Goal: Information Seeking & Learning: Compare options

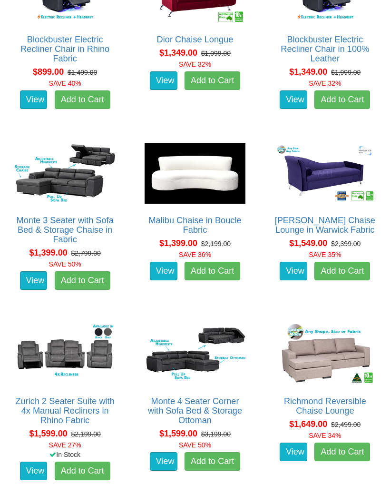
scroll to position [530, 0]
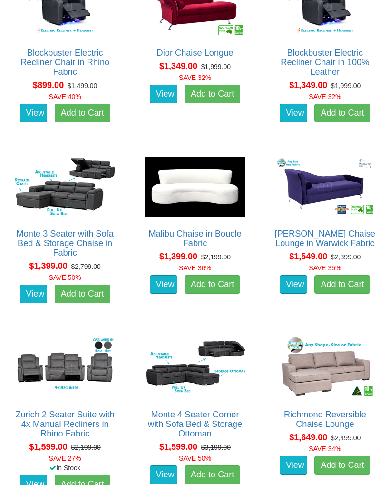
click at [328, 364] on img at bounding box center [325, 368] width 105 height 65
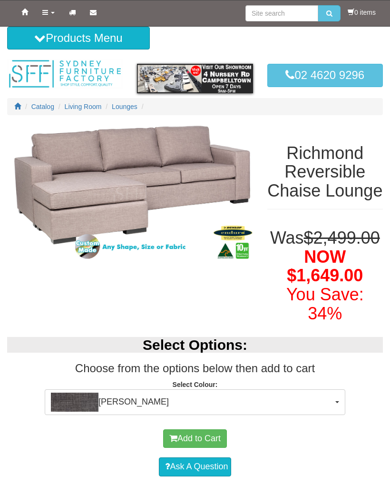
click at [337, 415] on button "Morgan Slate" at bounding box center [195, 402] width 301 height 26
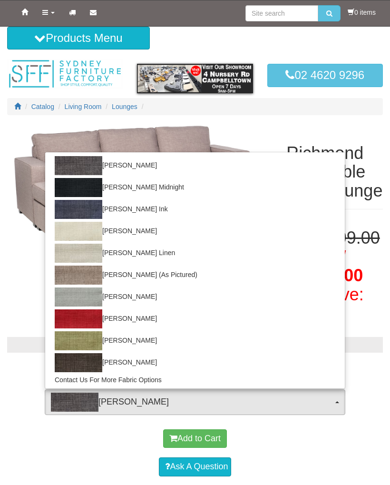
click at [372, 345] on div at bounding box center [195, 242] width 390 height 485
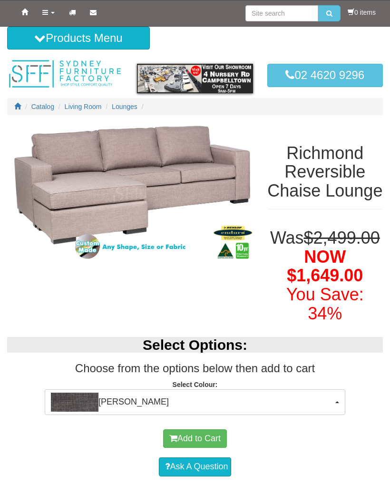
click at [333, 415] on button "Morgan Slate" at bounding box center [195, 402] width 301 height 26
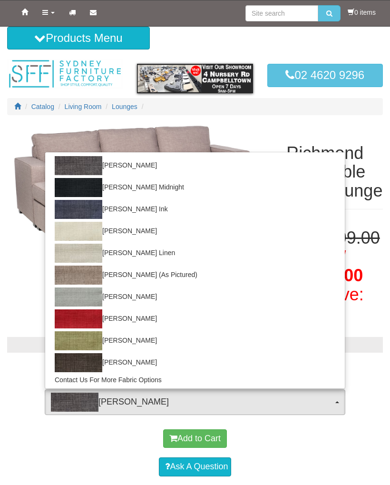
click at [374, 390] on div at bounding box center [195, 242] width 390 height 485
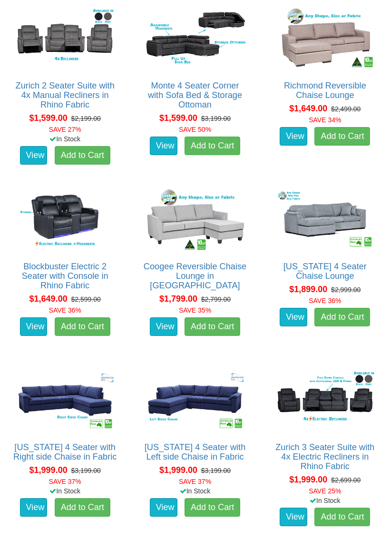
scroll to position [860, 0]
click at [344, 402] on img at bounding box center [325, 400] width 105 height 65
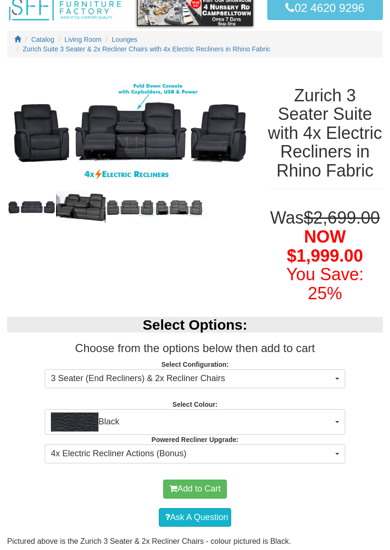
scroll to position [67, 0]
click at [337, 388] on button "3 Seater (End Recliners) & 2x Recliner Chairs" at bounding box center [195, 378] width 301 height 19
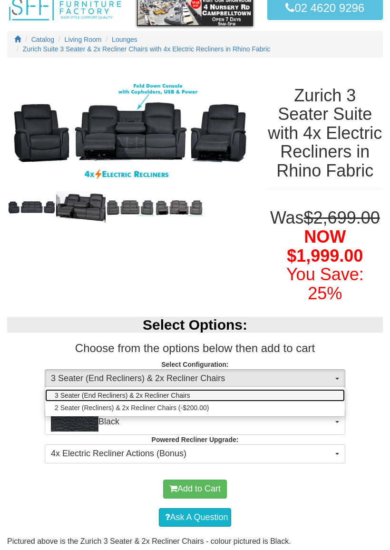
click at [312, 402] on link "3 Seater (End Recliners) & 2x Recliner Chairs" at bounding box center [195, 395] width 300 height 12
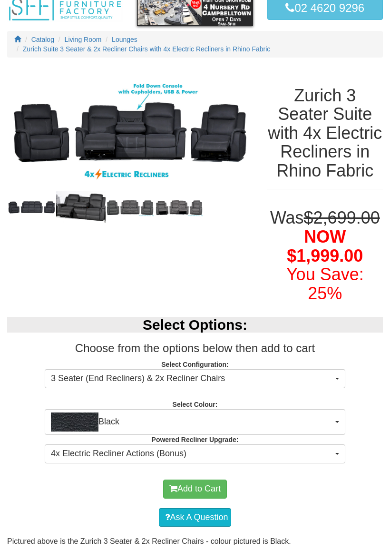
click at [337, 423] on span "button" at bounding box center [338, 422] width 4 height 2
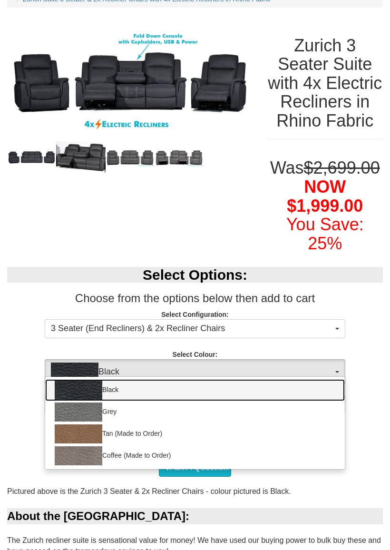
scroll to position [119, 0]
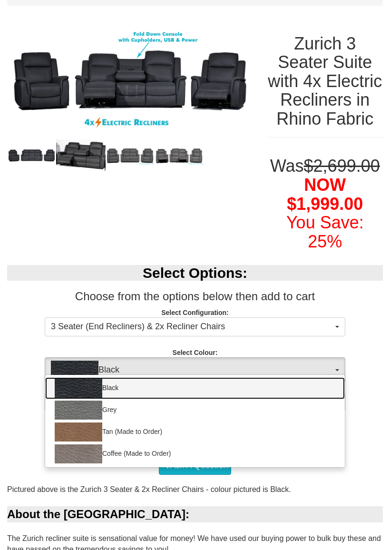
click at [99, 420] on img at bounding box center [79, 410] width 48 height 19
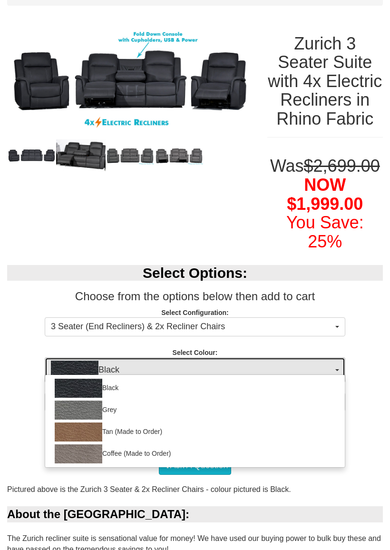
select select "1187"
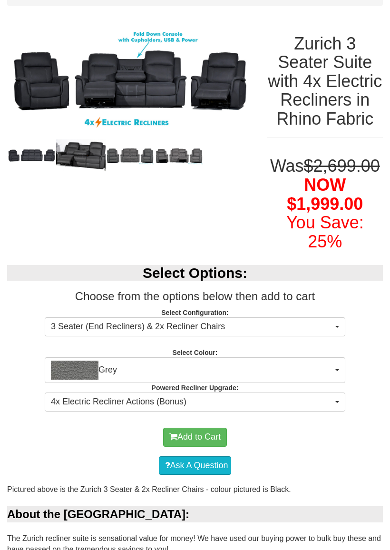
click at [338, 412] on button "4x Electric Recliner Actions (Bonus)" at bounding box center [195, 402] width 301 height 19
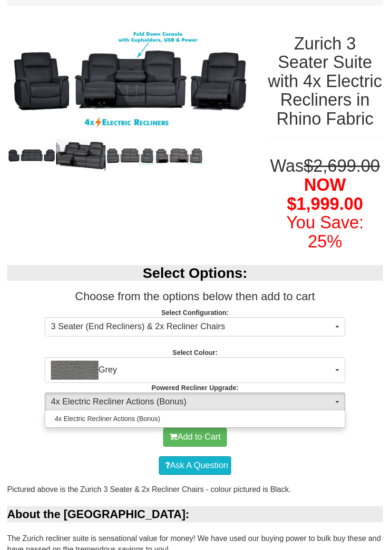
click at [336, 421] on div at bounding box center [195, 275] width 390 height 550
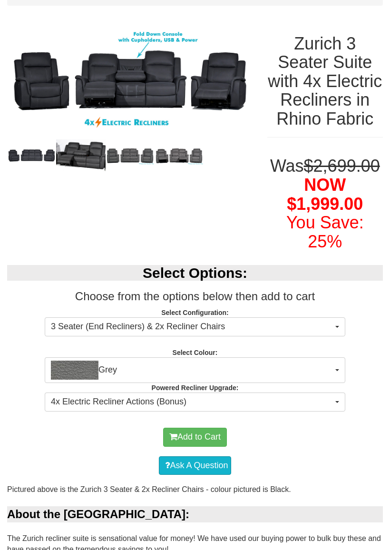
click at [33, 154] on img at bounding box center [31, 155] width 49 height 15
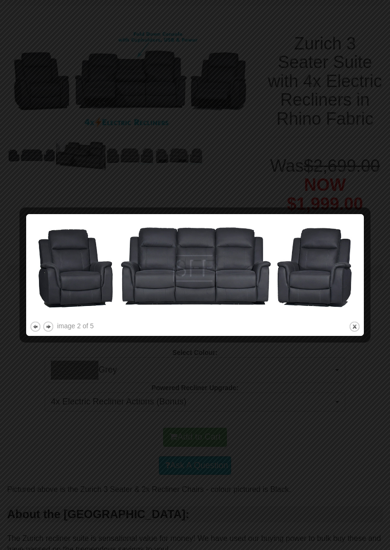
click at [50, 329] on button "next" at bounding box center [48, 327] width 12 height 12
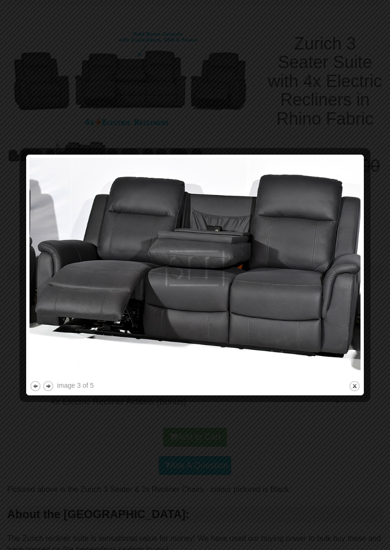
click at [51, 387] on button "next" at bounding box center [48, 386] width 12 height 12
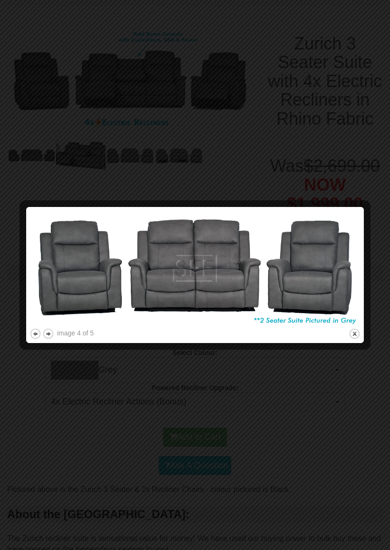
click at [49, 333] on button "next" at bounding box center [48, 334] width 12 height 12
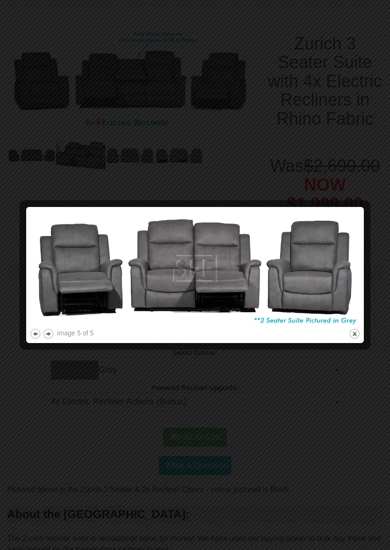
click at [51, 334] on button "next" at bounding box center [48, 334] width 12 height 12
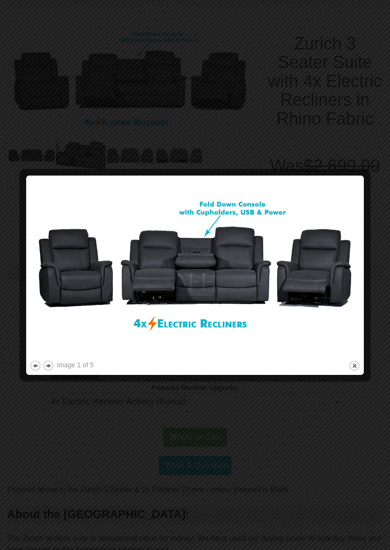
click at [53, 364] on button "next" at bounding box center [48, 366] width 12 height 12
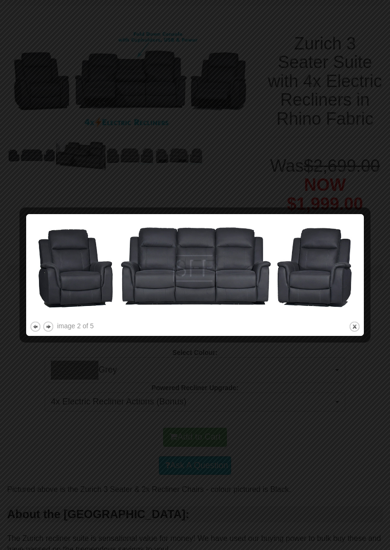
click at [54, 326] on button "next" at bounding box center [48, 327] width 12 height 12
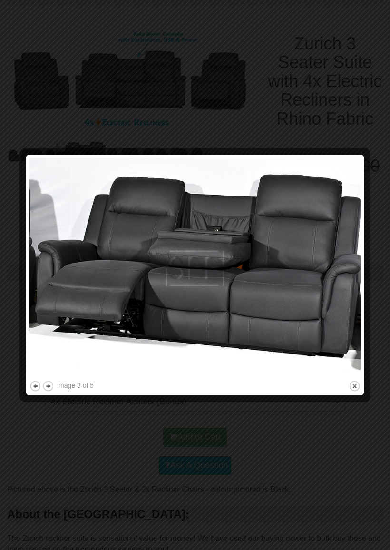
click at [51, 386] on button "next" at bounding box center [48, 386] width 12 height 12
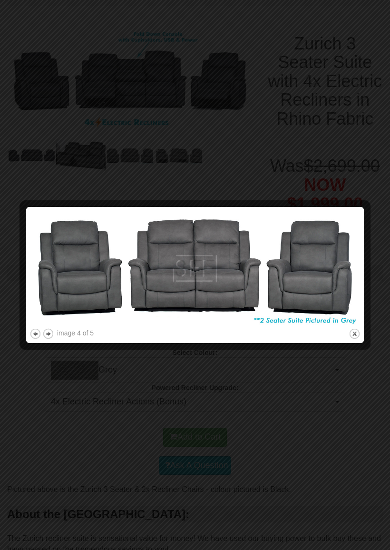
click at [357, 332] on button "close" at bounding box center [355, 334] width 12 height 12
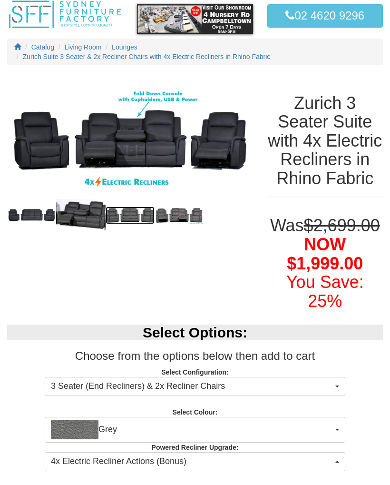
scroll to position [0, 0]
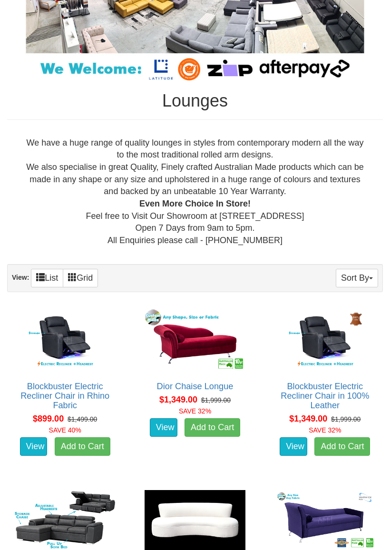
scroll to position [197, 0]
click at [329, 343] on img at bounding box center [325, 339] width 105 height 65
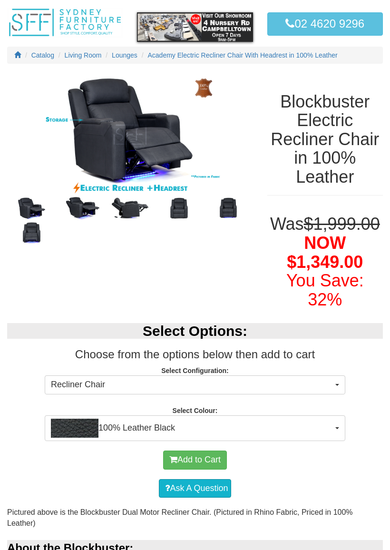
scroll to position [51, 0]
click at [336, 427] on button "100% Leather Black" at bounding box center [195, 429] width 301 height 26
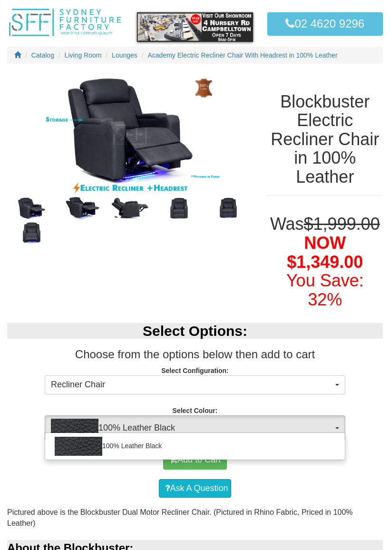
click at [363, 402] on div at bounding box center [195, 275] width 390 height 550
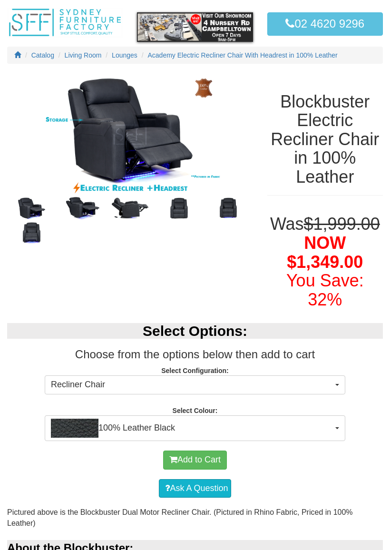
click at [84, 213] on img at bounding box center [80, 208] width 49 height 25
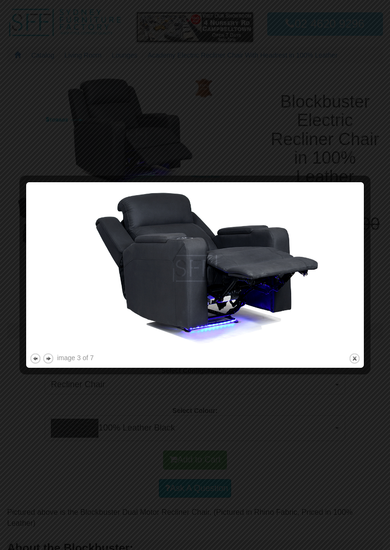
click at [51, 359] on button "next" at bounding box center [48, 359] width 12 height 12
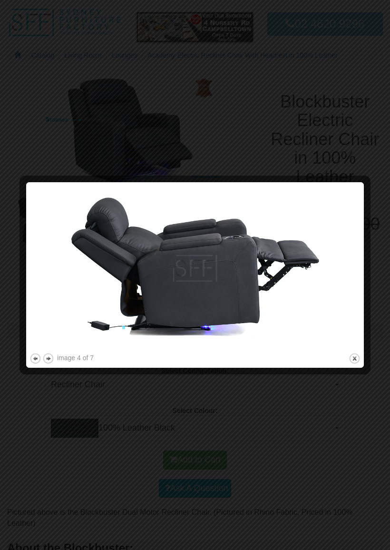
click at [54, 359] on button "next" at bounding box center [48, 359] width 12 height 12
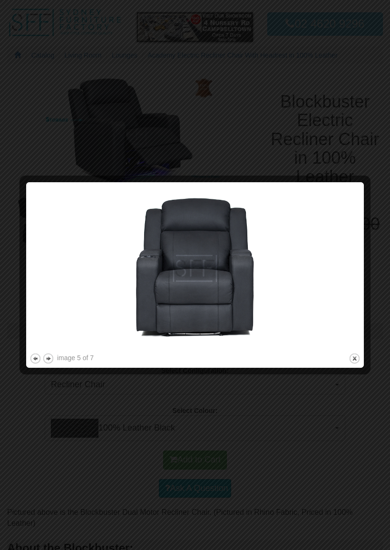
click at [54, 359] on button "next" at bounding box center [48, 359] width 12 height 12
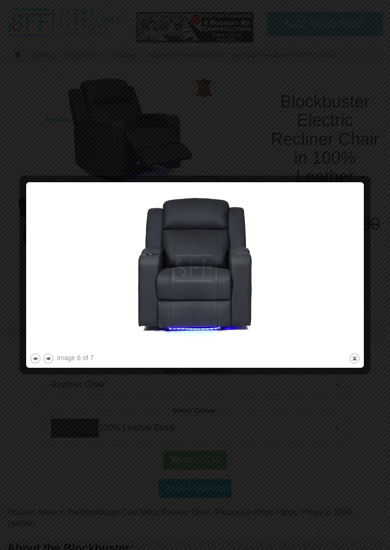
click at [53, 359] on button "next" at bounding box center [48, 359] width 12 height 12
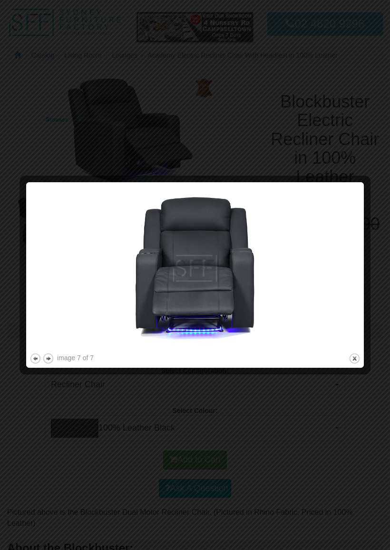
click at [51, 361] on button "next" at bounding box center [48, 359] width 12 height 12
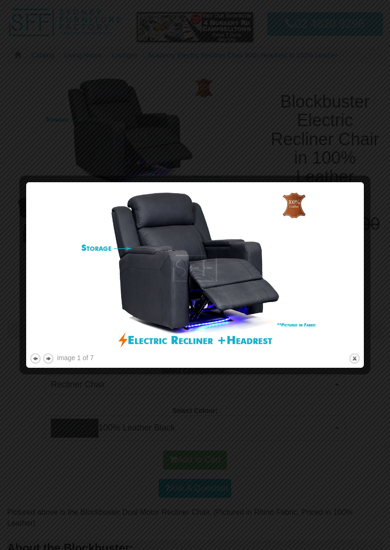
click at [53, 360] on button "next" at bounding box center [48, 359] width 12 height 12
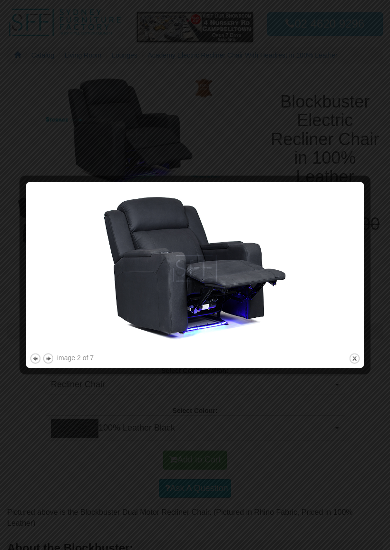
click at [50, 359] on button "next" at bounding box center [48, 359] width 12 height 12
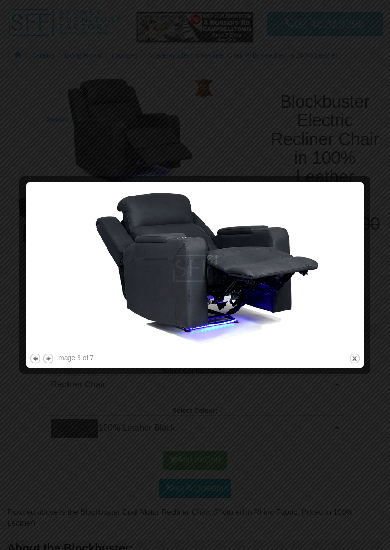
click at [50, 359] on button "next" at bounding box center [48, 359] width 12 height 12
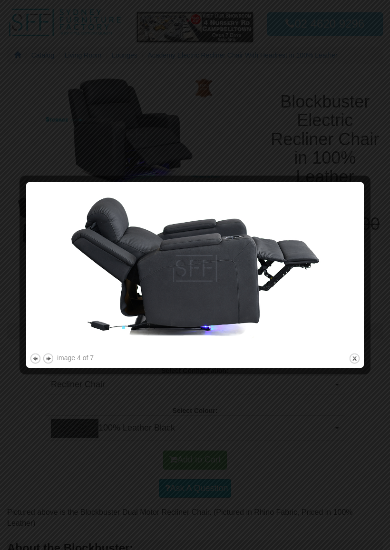
click at [358, 359] on button "close" at bounding box center [355, 359] width 12 height 12
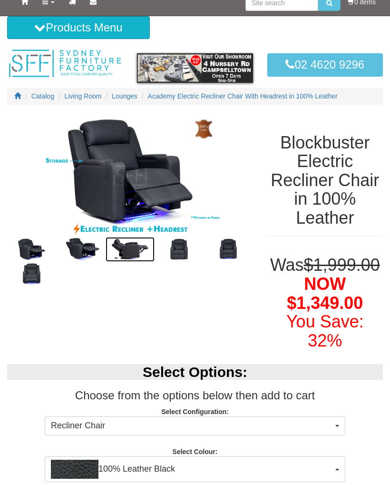
scroll to position [0, 0]
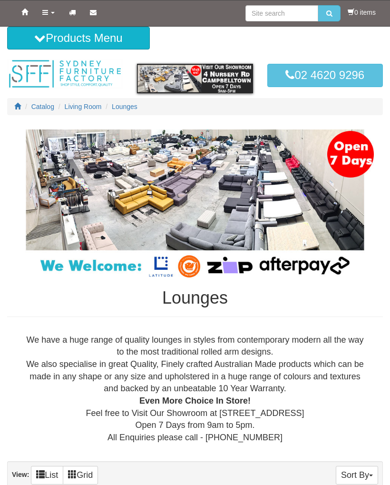
click at [39, 39] on icon at bounding box center [39, 37] width 11 height 11
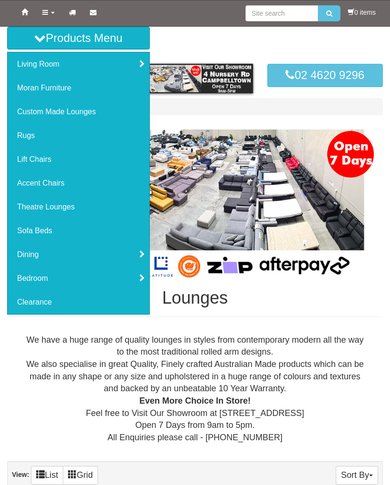
click at [40, 234] on link "Sofa Beds" at bounding box center [79, 231] width 142 height 24
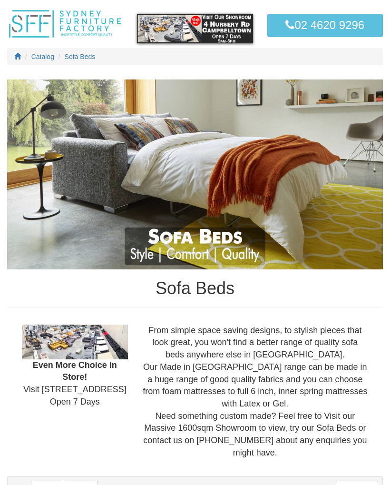
scroll to position [49, 0]
